Goal: Check status: Check status

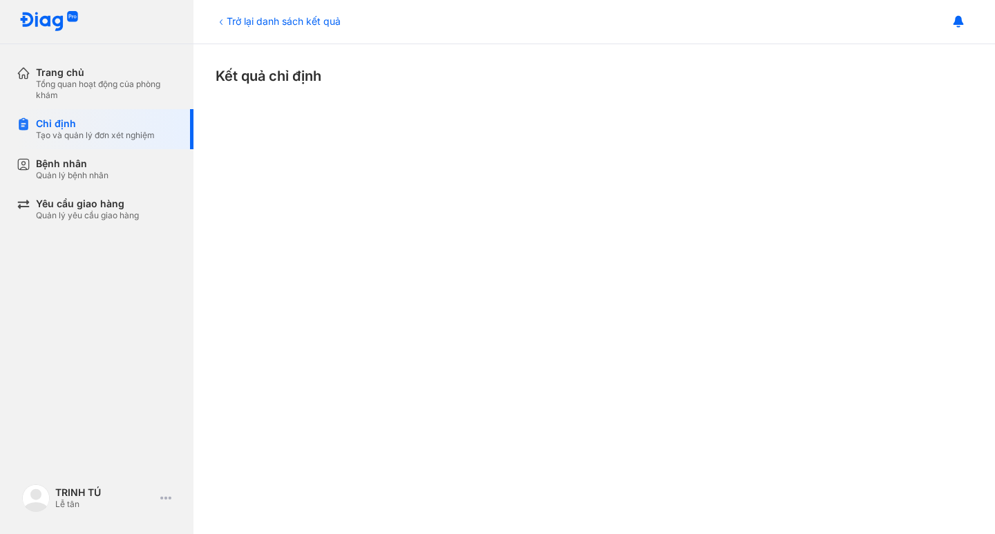
click at [233, 21] on div "Trở lại danh sách kết quả" at bounding box center [277, 21] width 125 height 15
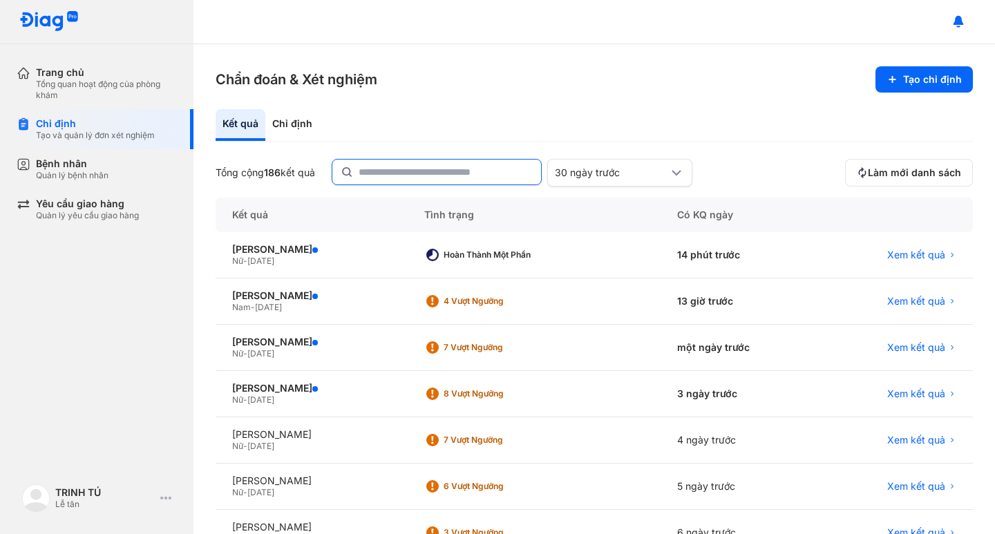
click at [383, 169] on input "text" at bounding box center [445, 172] width 174 height 25
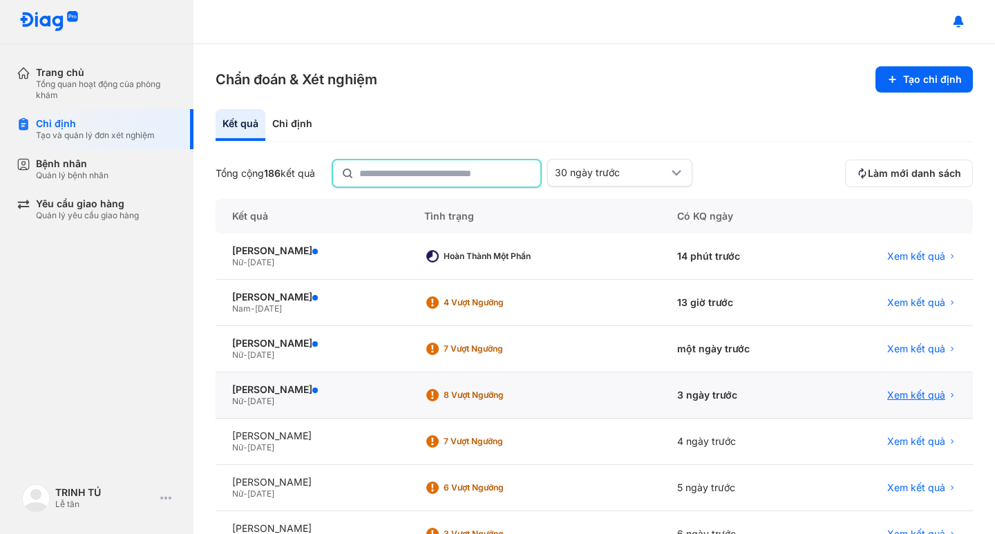
click at [898, 396] on span "Xem kết quả" at bounding box center [916, 395] width 58 height 12
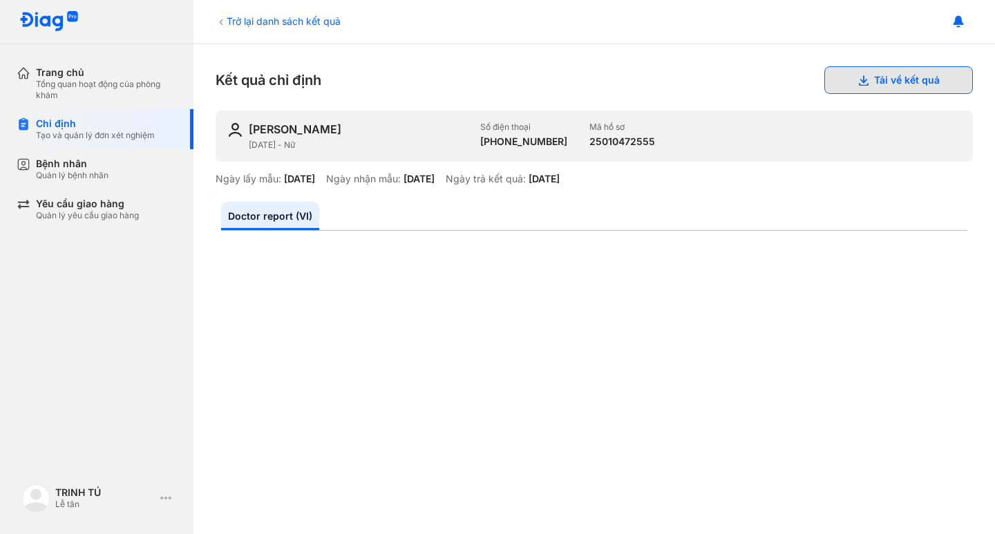
click at [854, 72] on button "Tải về kết quả" at bounding box center [898, 80] width 148 height 28
